Goal: Information Seeking & Learning: Learn about a topic

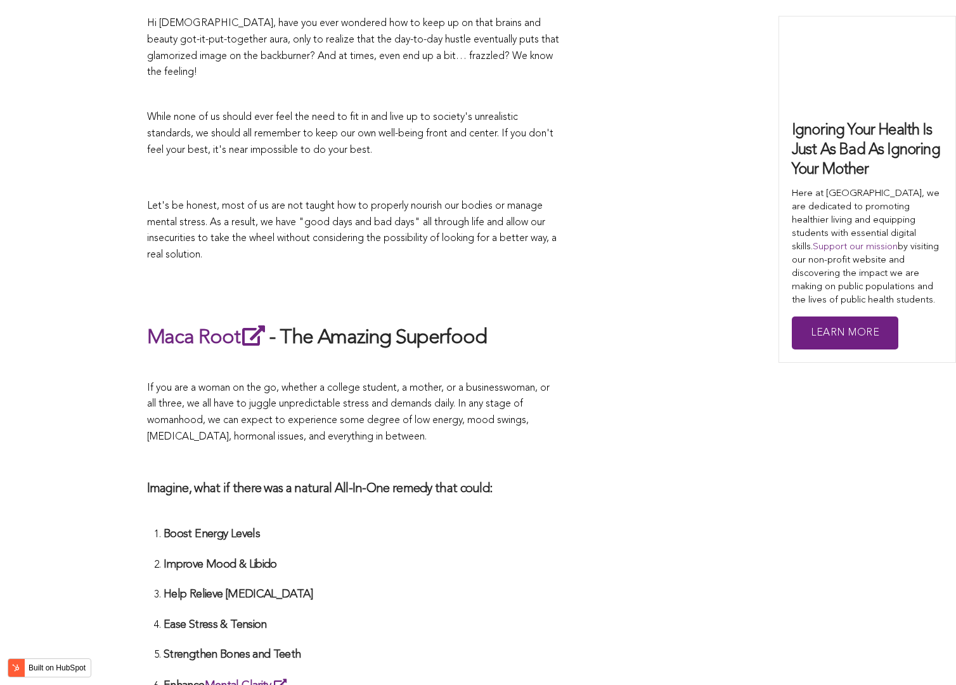
scroll to position [2104, 0]
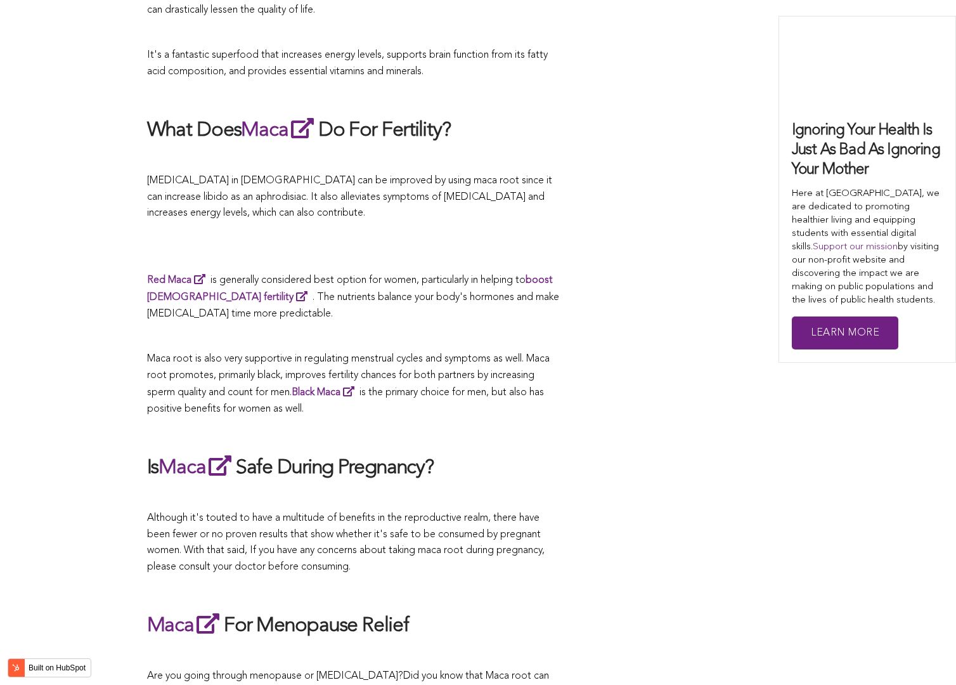
click at [600, 342] on div "CONTRIBUTORS [PERSON_NAME] Share this What Are The Health Benefits of Maca For …" at bounding box center [478, 666] width 662 height 4484
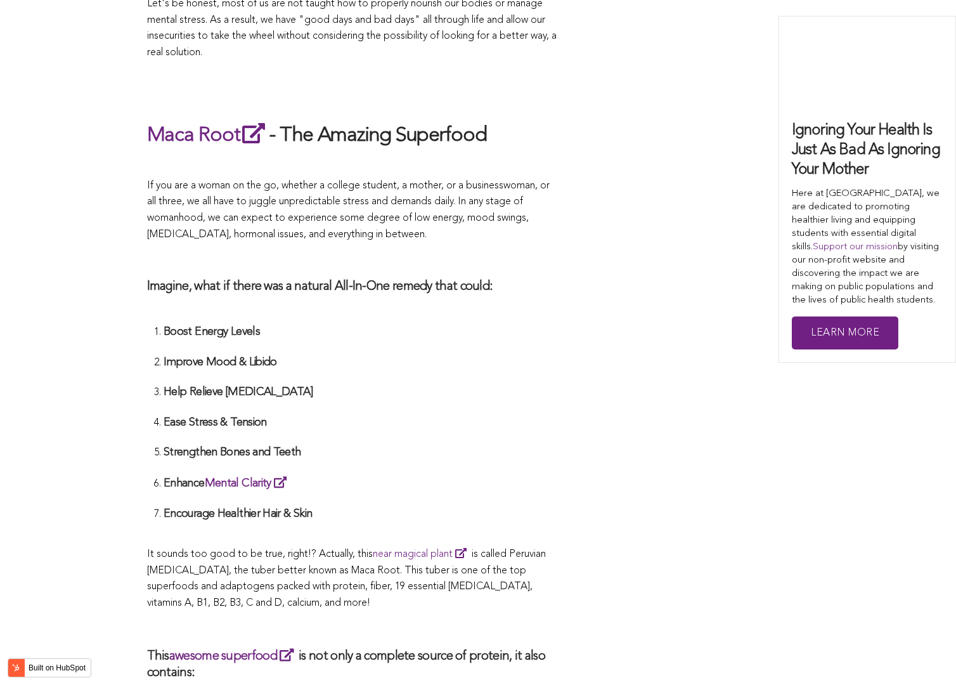
scroll to position [2679, 0]
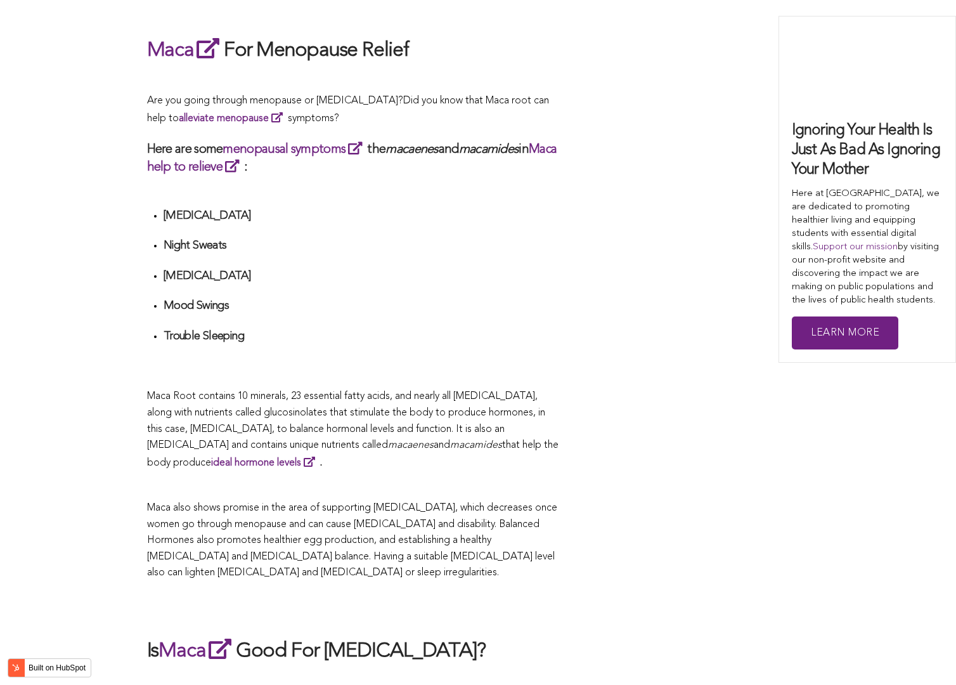
click at [577, 342] on div "CONTRIBUTORS [PERSON_NAME] Share this What Are The Health Benefits of Maca For …" at bounding box center [478, 91] width 662 height 4484
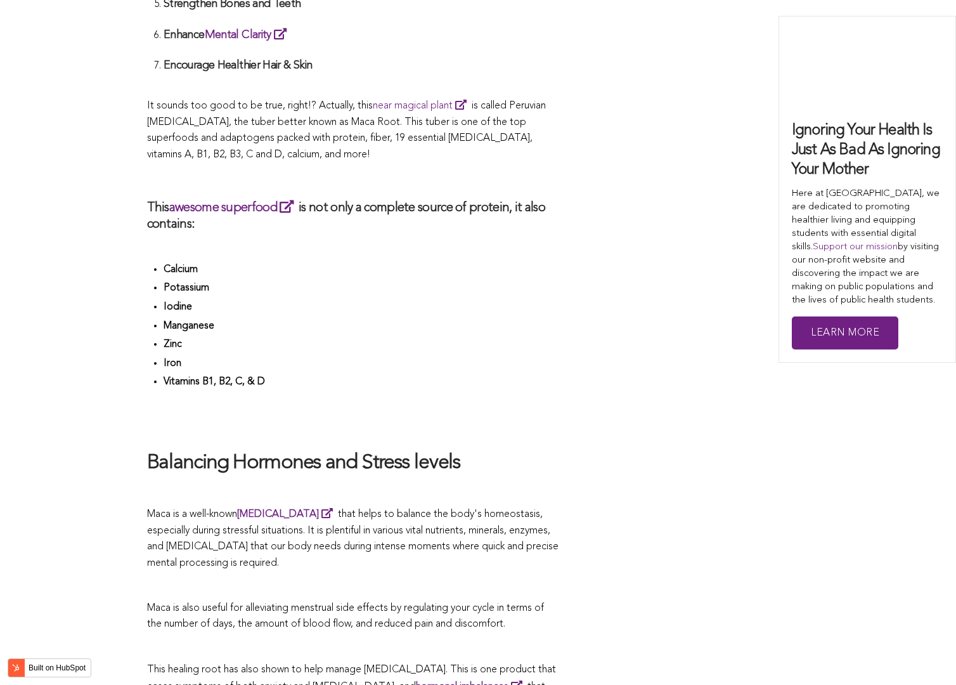
scroll to position [2988, 0]
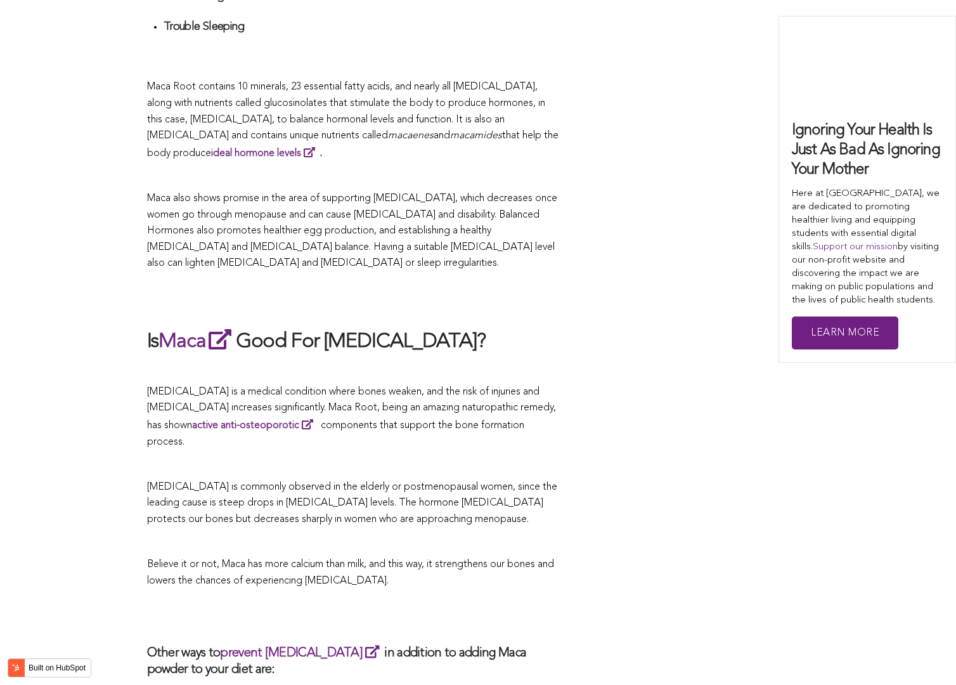
click at [458, 361] on p at bounding box center [353, 369] width 412 height 16
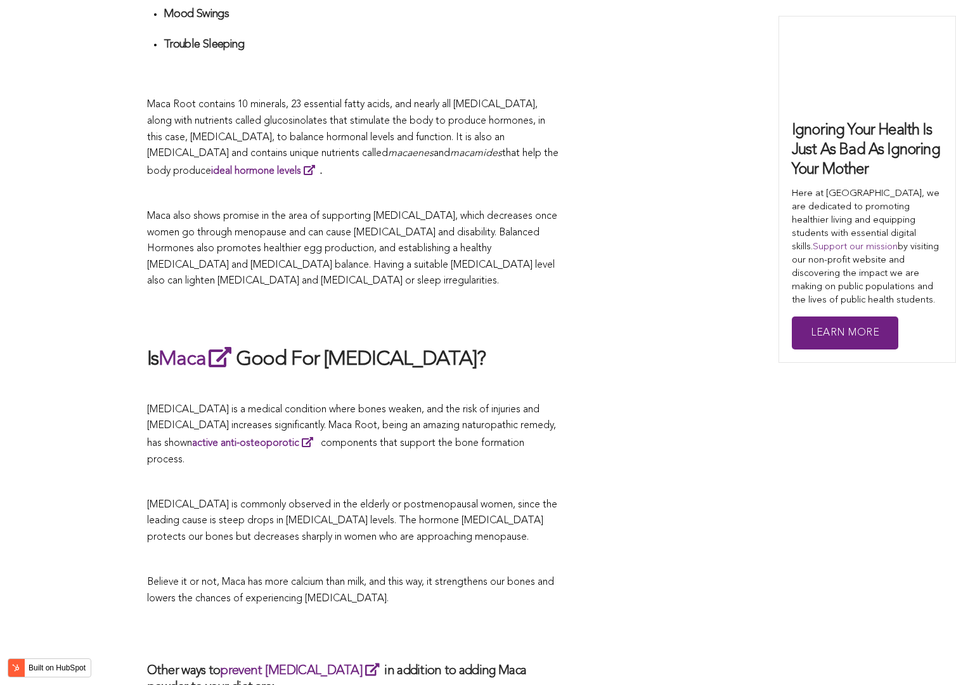
click at [342, 344] on h2 "Is Maca Good For [MEDICAL_DATA]?" at bounding box center [353, 358] width 412 height 29
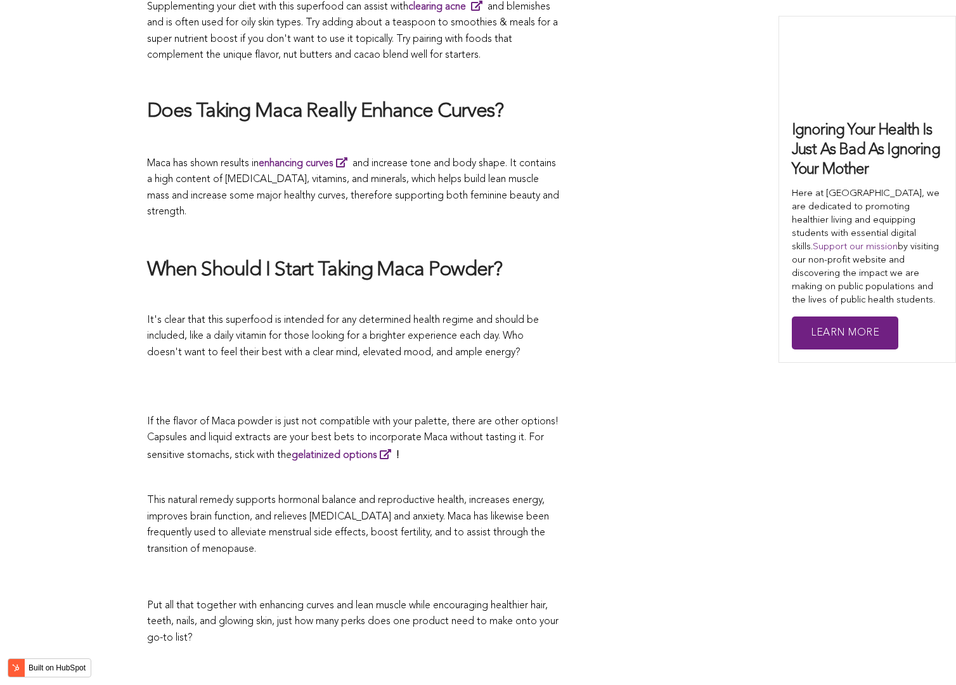
scroll to position [4365, 0]
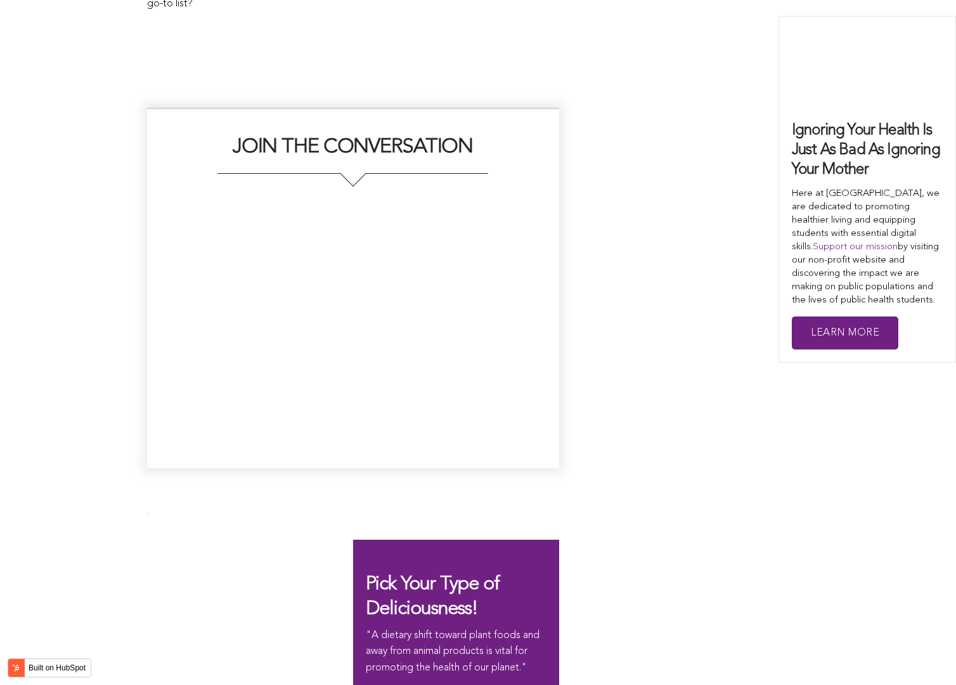
scroll to position [2047, 0]
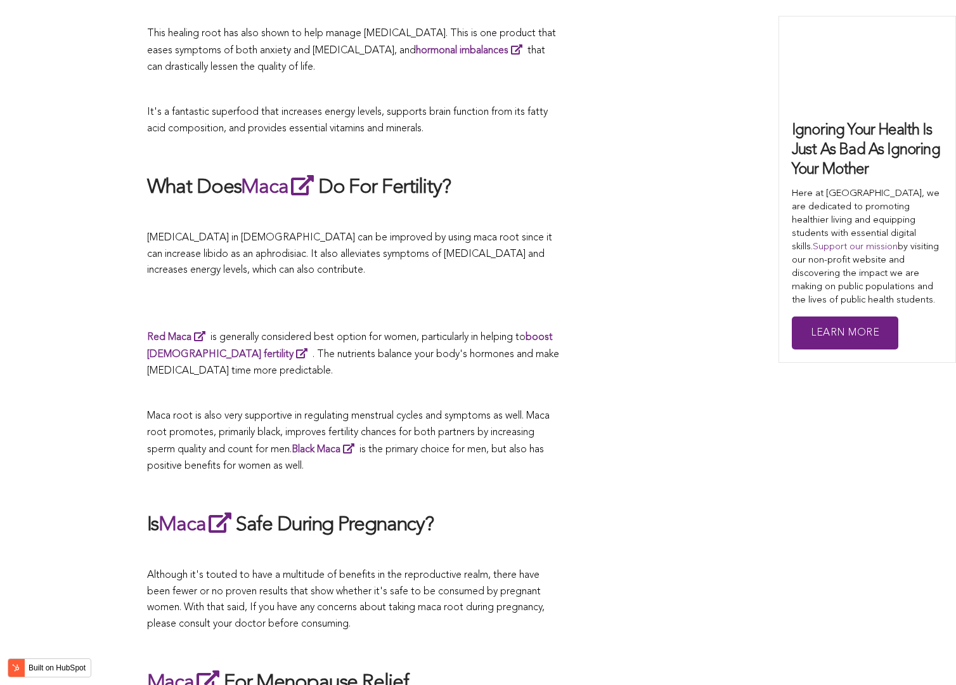
click at [336, 342] on span "Red Maca is generally considered best option for women, particularly in helping…" at bounding box center [353, 354] width 412 height 44
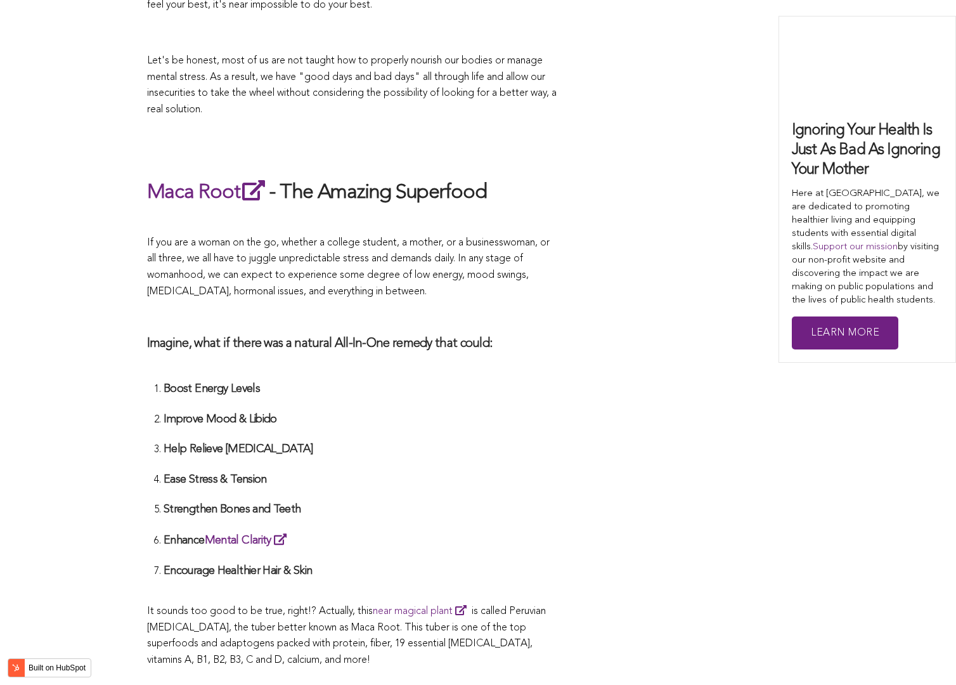
scroll to position [2567, 0]
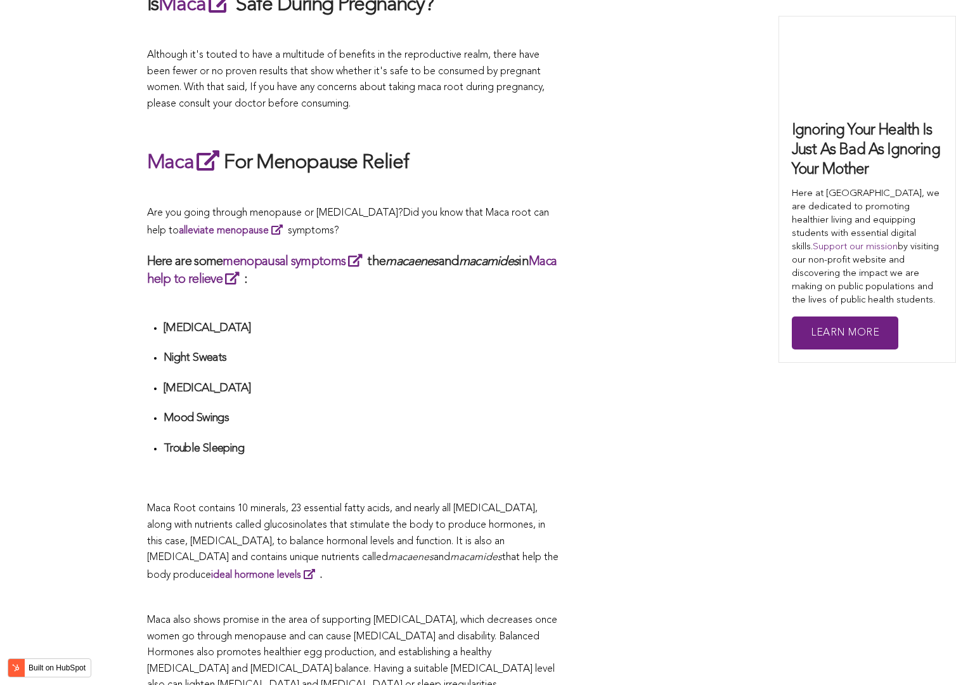
click at [486, 351] on h4 "Night Sweats" at bounding box center [362, 358] width 396 height 15
click at [498, 590] on p at bounding box center [353, 598] width 412 height 16
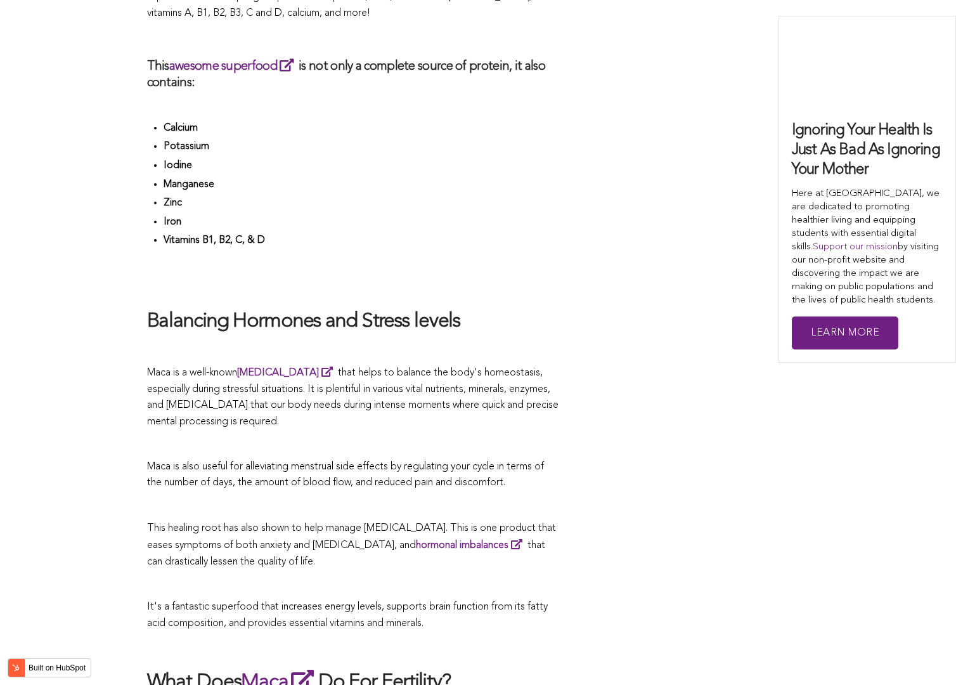
scroll to position [2147, 0]
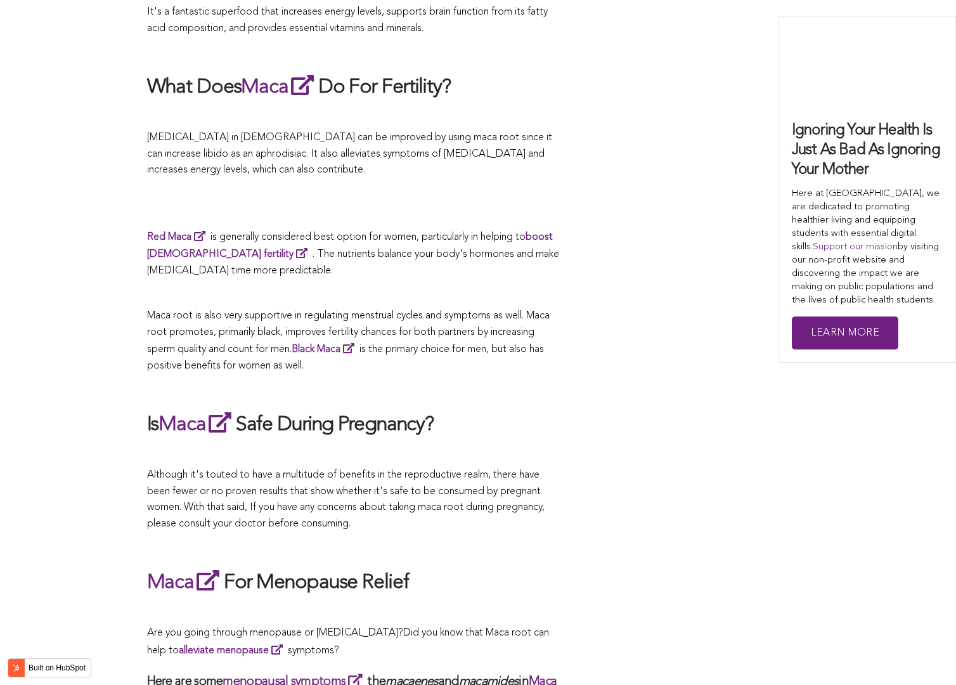
click at [484, 342] on span "Maca root is also very supportive in regulating menstrual cycles and symptoms a…" at bounding box center [348, 341] width 403 height 60
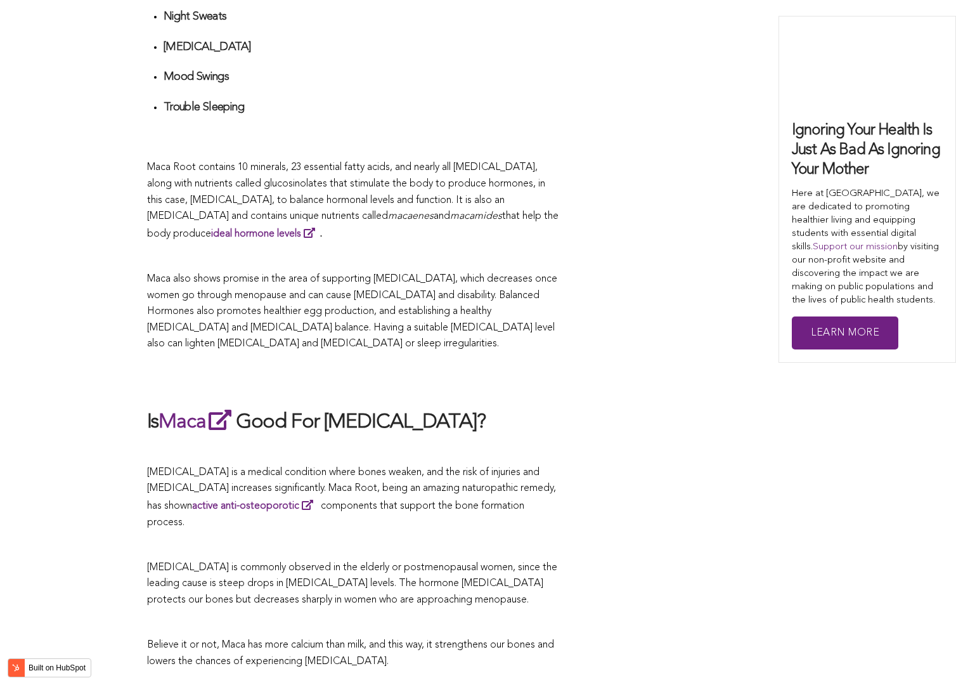
scroll to position [3994, 0]
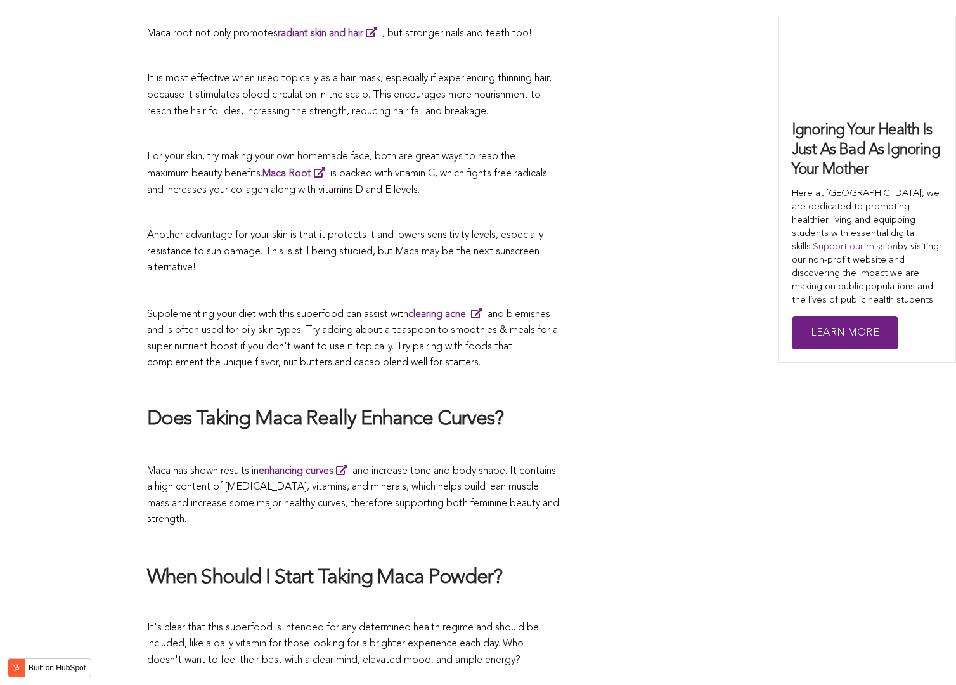
click at [354, 378] on p at bounding box center [353, 386] width 412 height 16
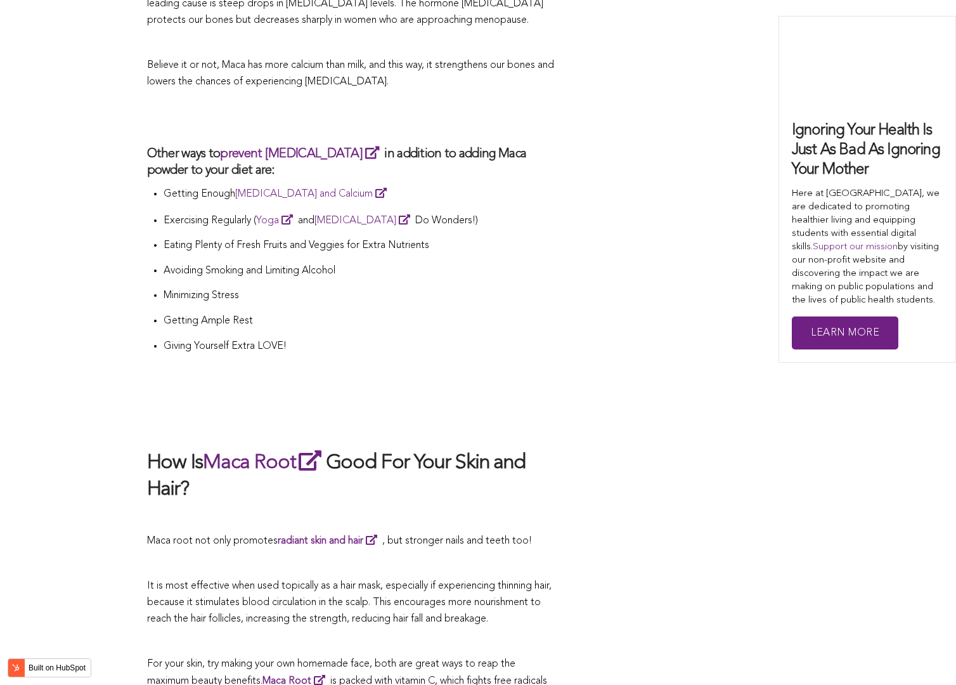
scroll to position [3835, 0]
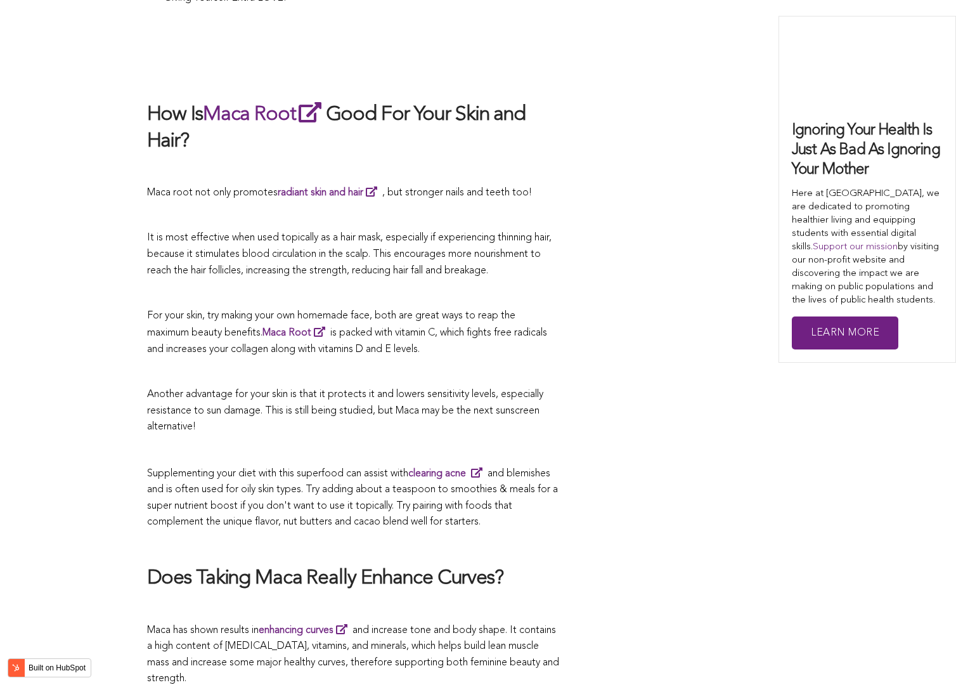
click at [468, 387] on p "Another advantage for your skin is that it protects it and lowers sensitivity l…" at bounding box center [353, 411] width 412 height 49
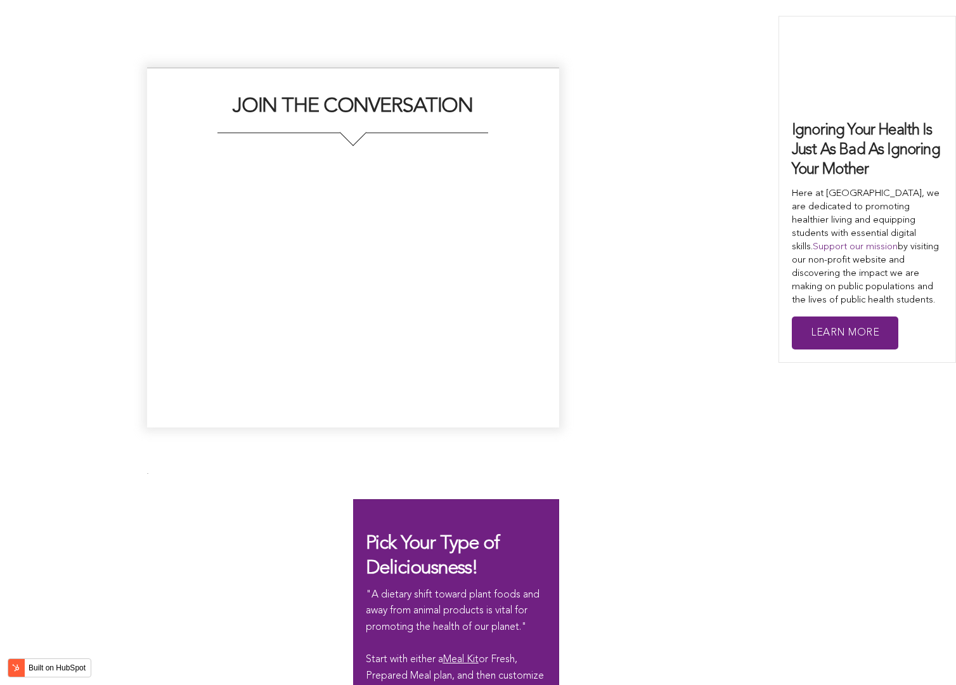
scroll to position [2123, 0]
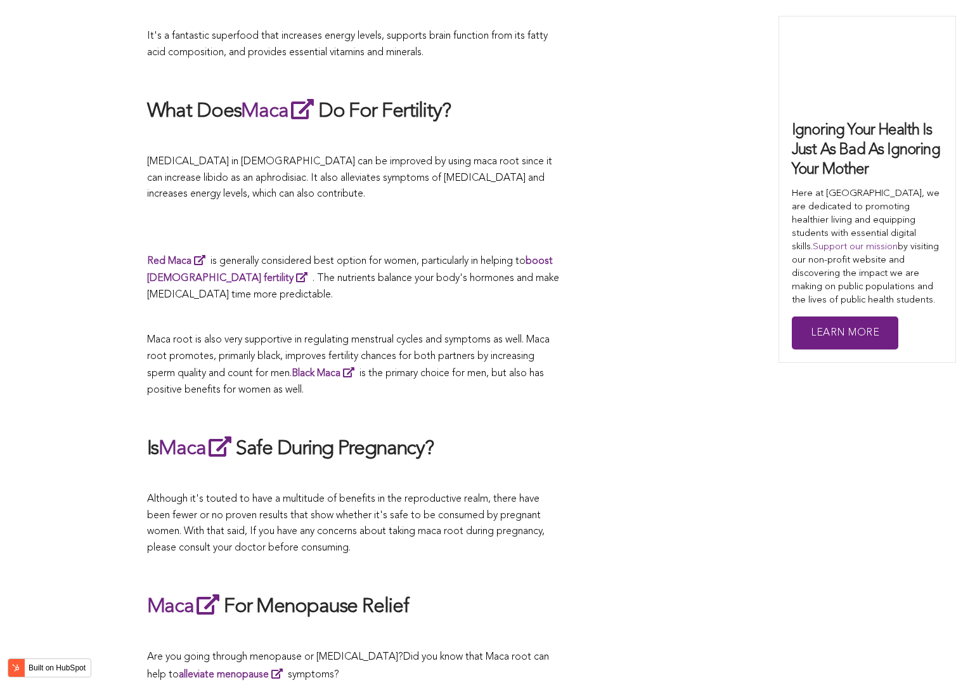
click at [447, 342] on span "Maca root is also very supportive in regulating menstrual cycles and symptoms a…" at bounding box center [348, 365] width 403 height 60
